Goal: Information Seeking & Learning: Learn about a topic

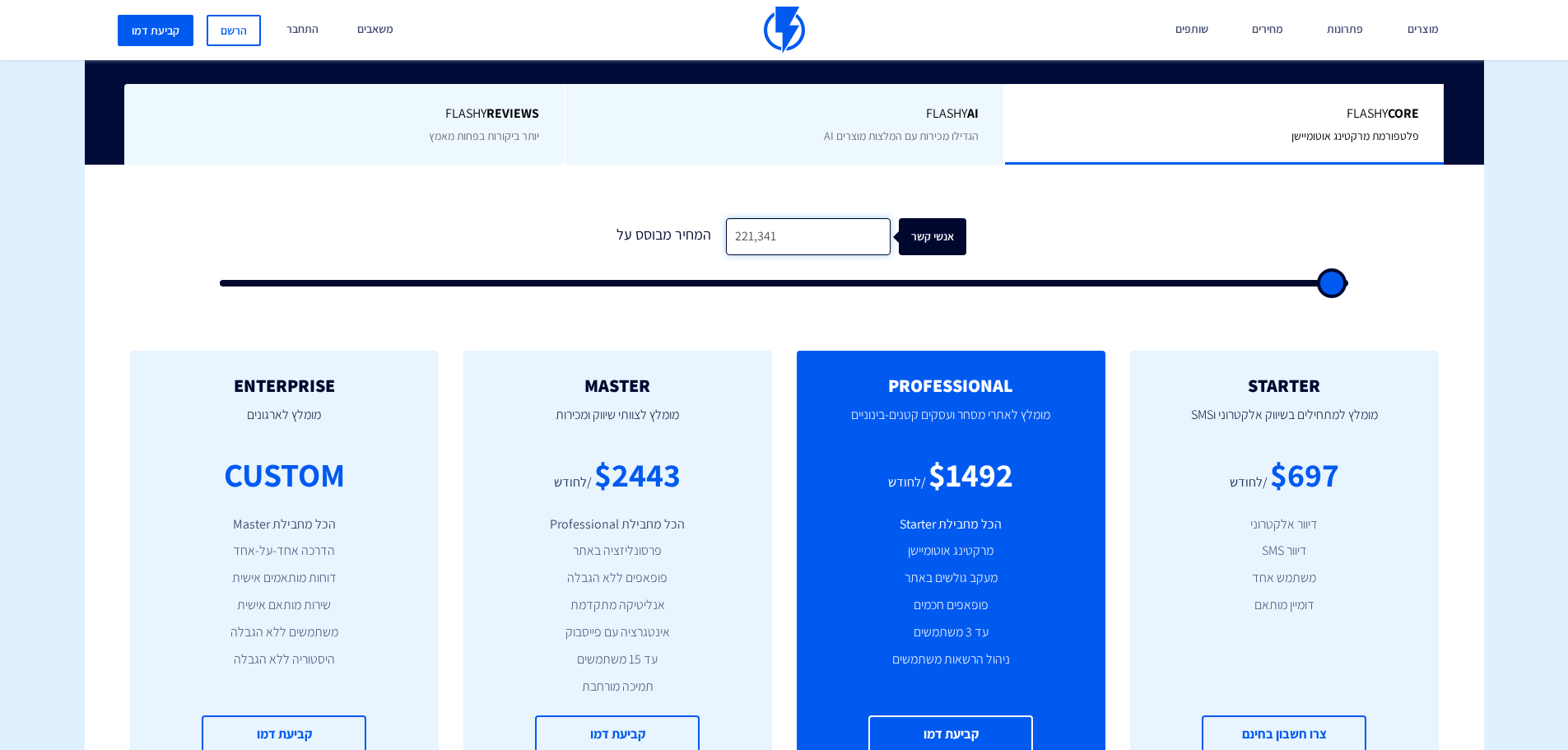
click at [755, 240] on input "221,341" at bounding box center [808, 237] width 164 height 37
type input "3"
type input "500"
type input "35"
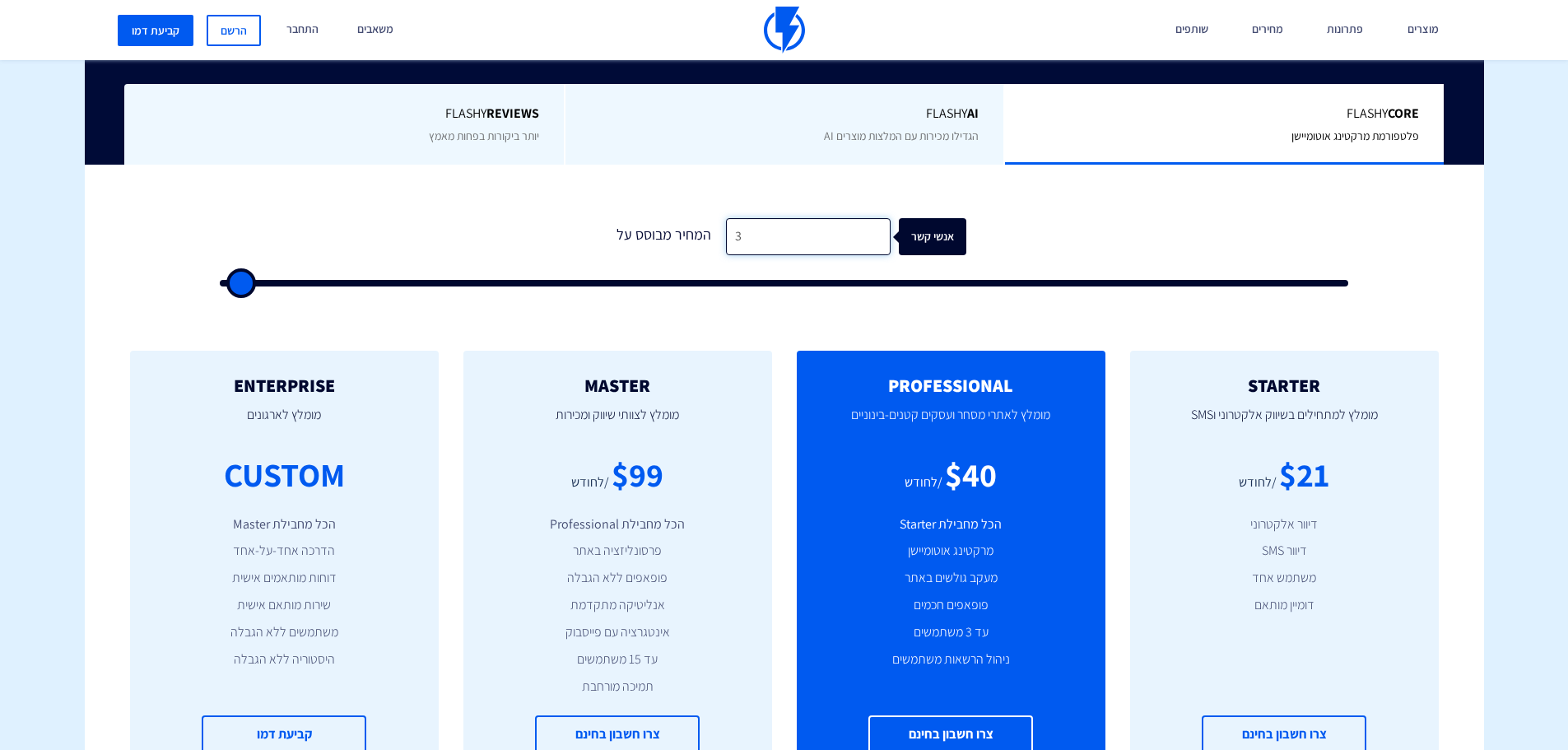
type input "500"
type input "350"
type input "500"
type input "3,500"
type input "3500"
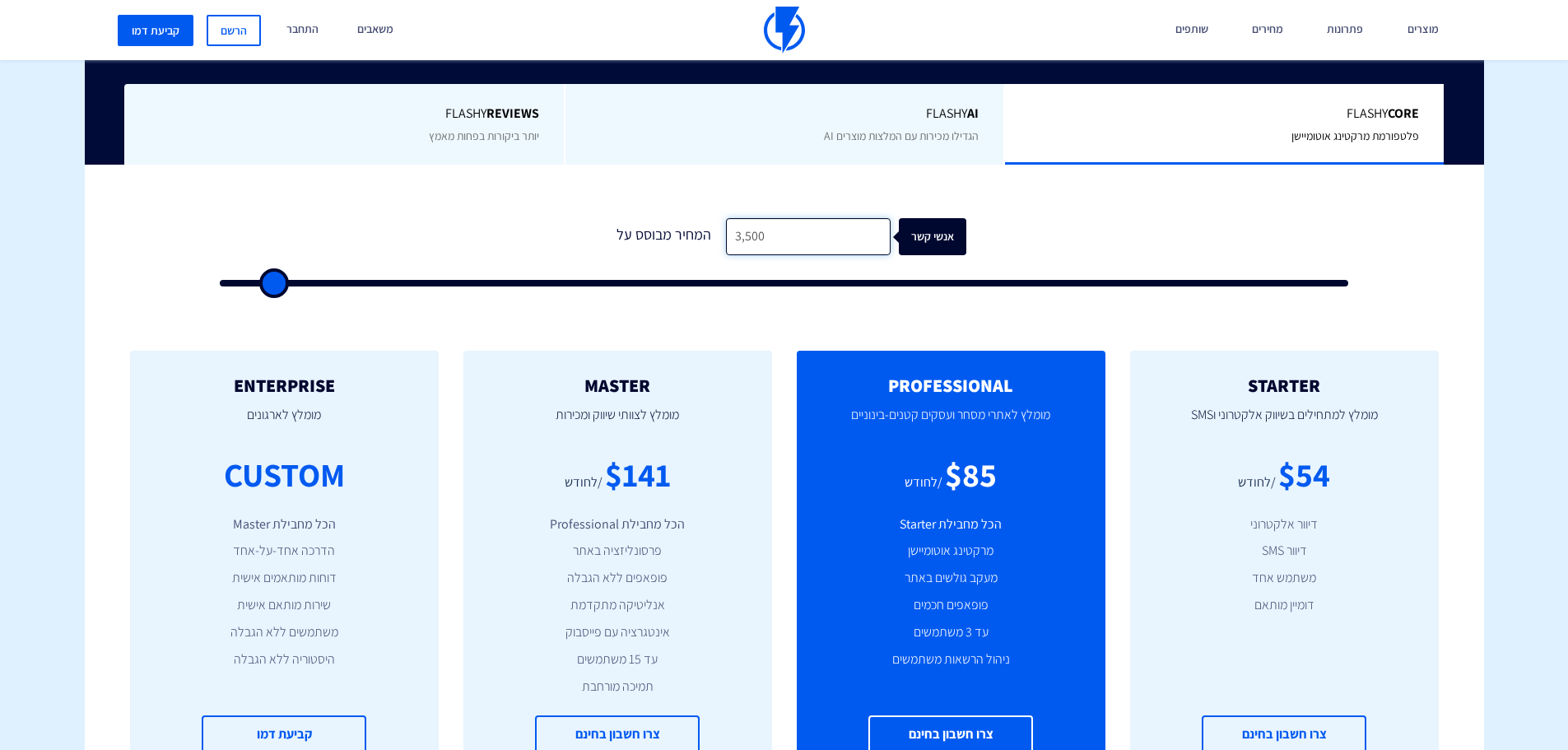
type input "35,000"
type input "35000"
type input "35,000"
